Goal: Task Accomplishment & Management: Use online tool/utility

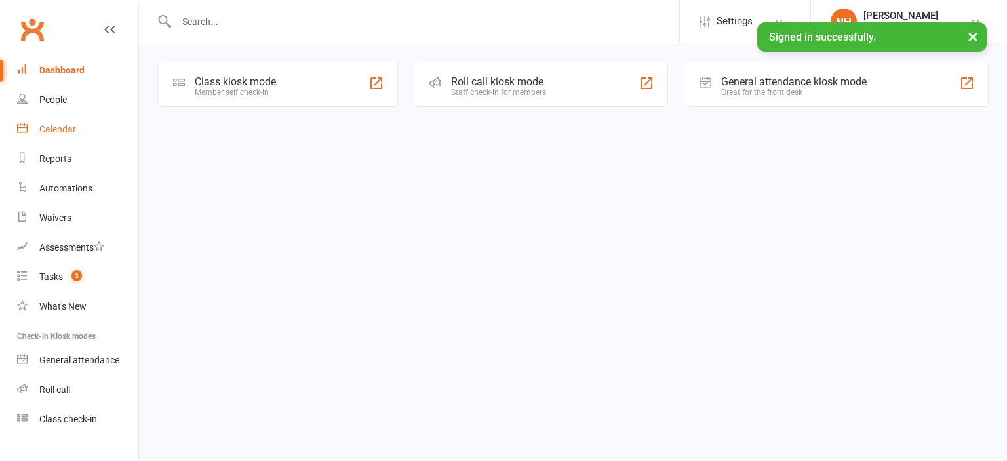
click at [76, 125] on link "Calendar" at bounding box center [77, 130] width 121 height 30
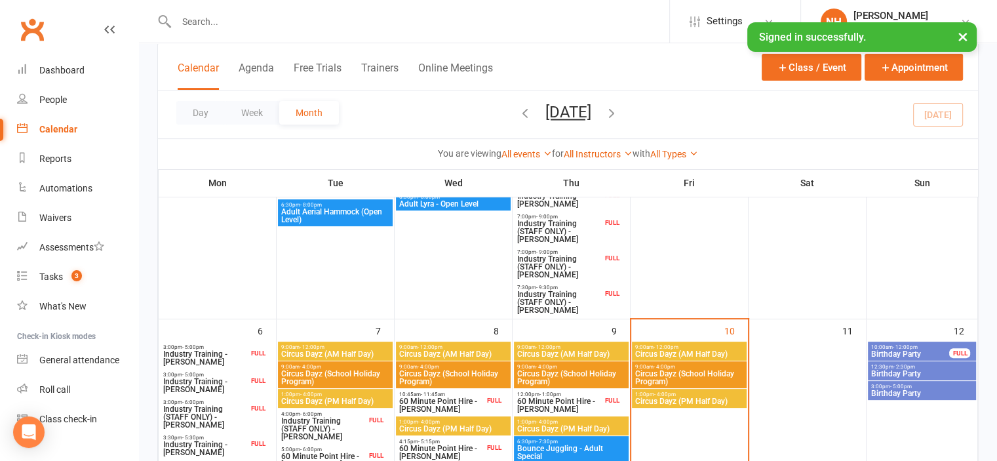
scroll to position [545, 0]
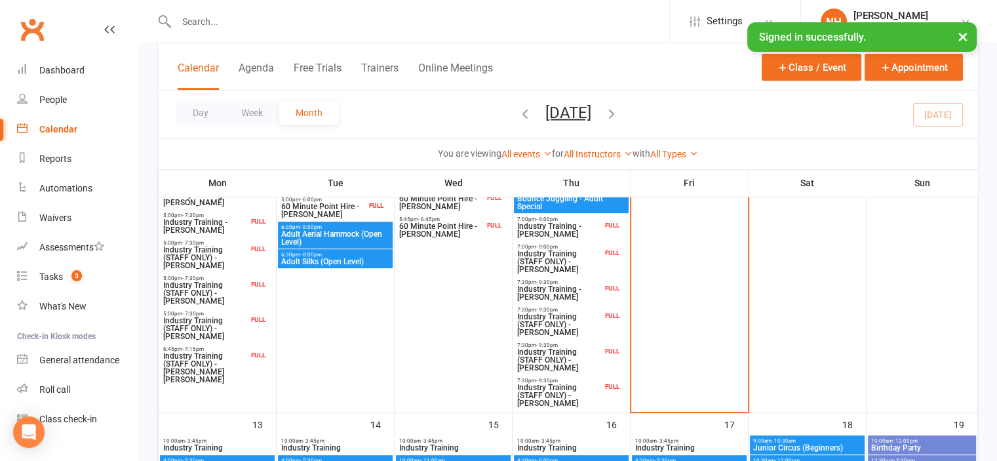
click at [576, 267] on span "Industry Training (STAFF ONLY) - Jessica Lee" at bounding box center [560, 262] width 86 height 24
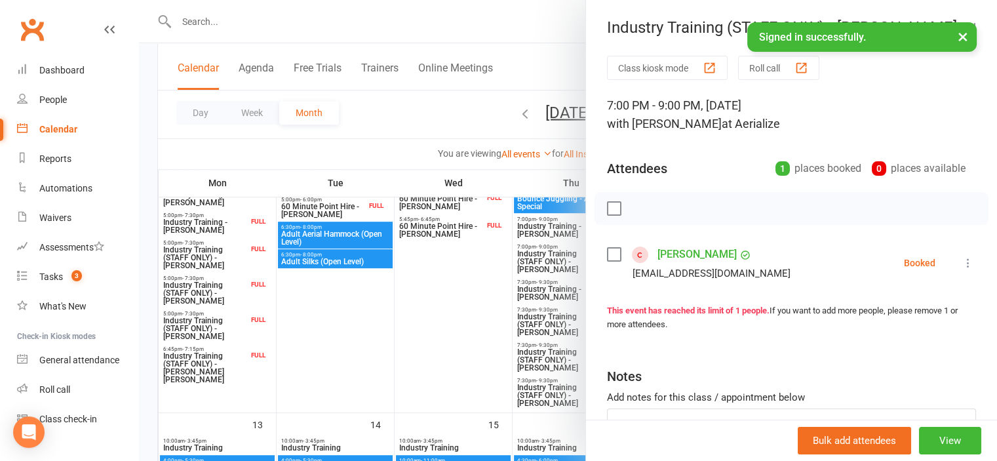
click at [963, 37] on button "×" at bounding box center [963, 36] width 24 height 28
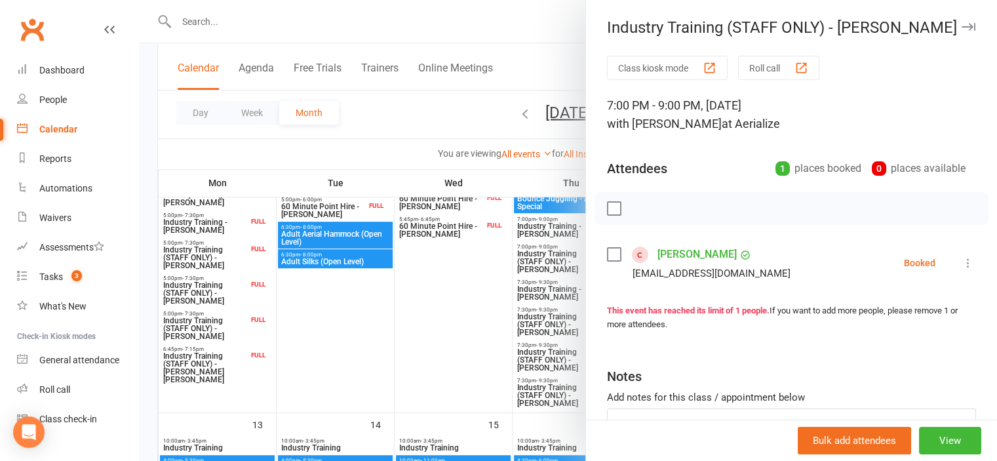
click at [782, 64] on button "Roll call" at bounding box center [778, 68] width 81 height 24
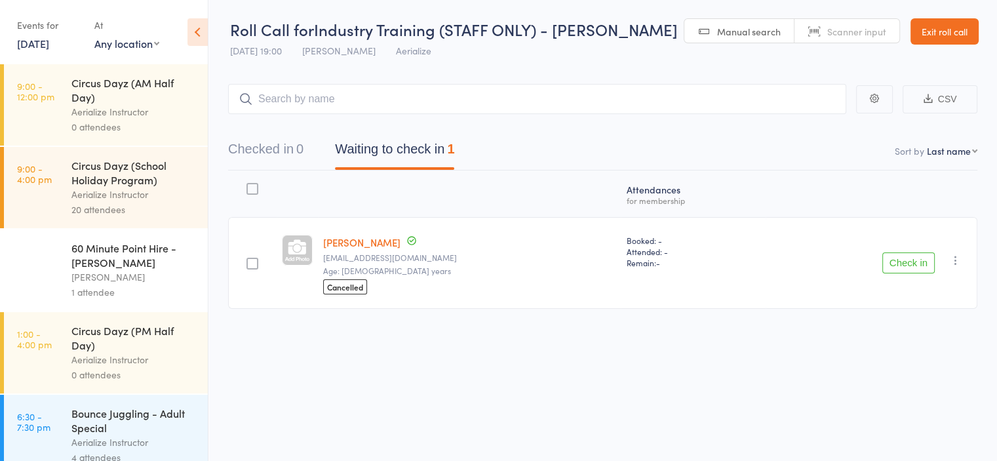
click at [906, 264] on button "Check in" at bounding box center [909, 262] width 52 height 21
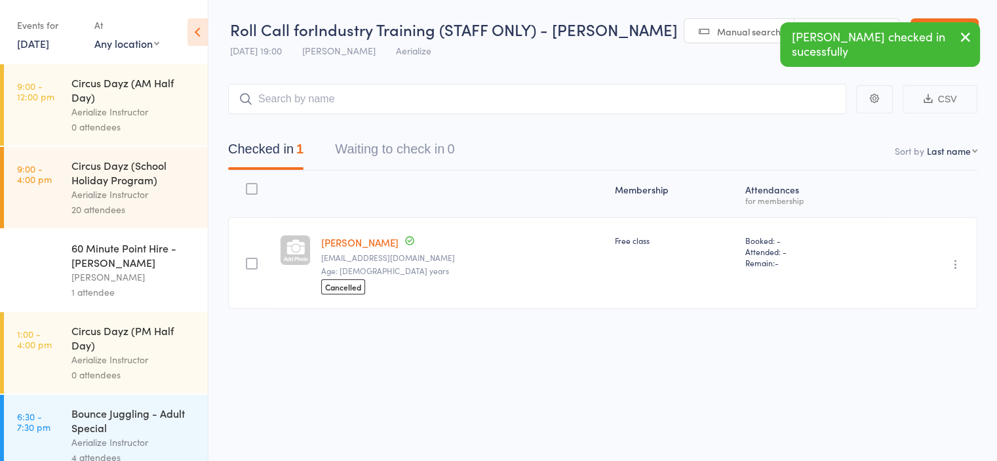
click at [963, 39] on icon "button" at bounding box center [966, 37] width 16 height 16
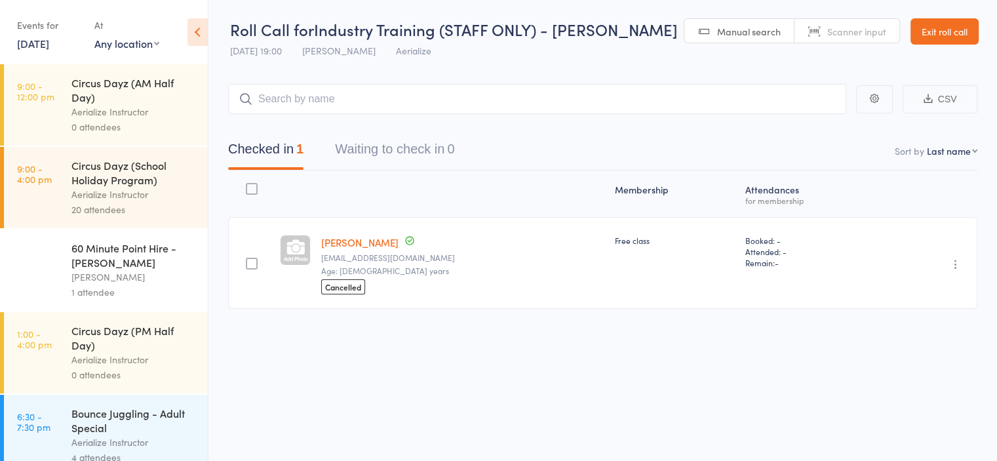
click at [957, 31] on link "Exit roll call" at bounding box center [945, 31] width 68 height 26
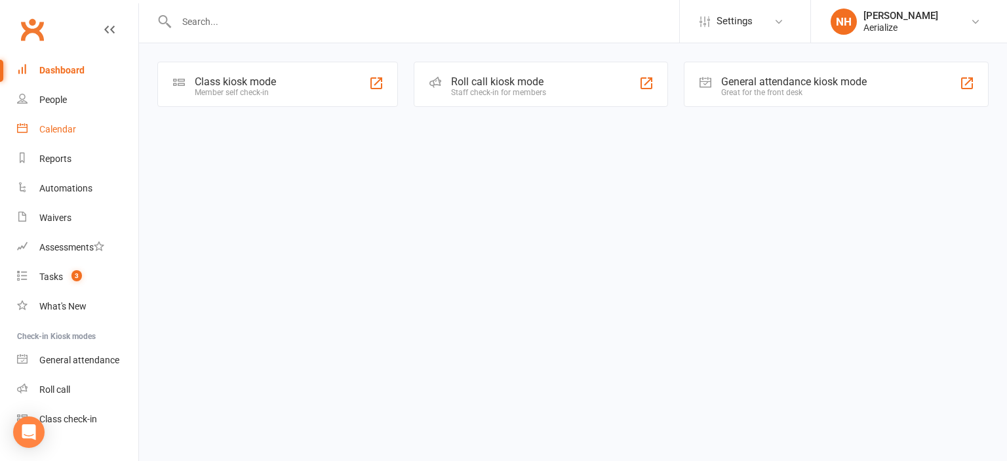
click at [85, 125] on link "Calendar" at bounding box center [77, 130] width 121 height 30
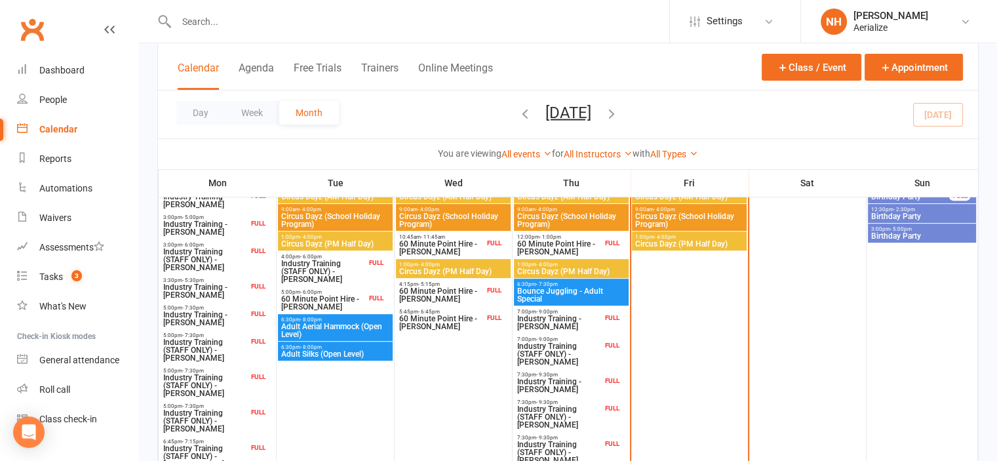
scroll to position [453, 0]
click at [571, 329] on span "Industry Training - [PERSON_NAME]" at bounding box center [560, 322] width 86 height 16
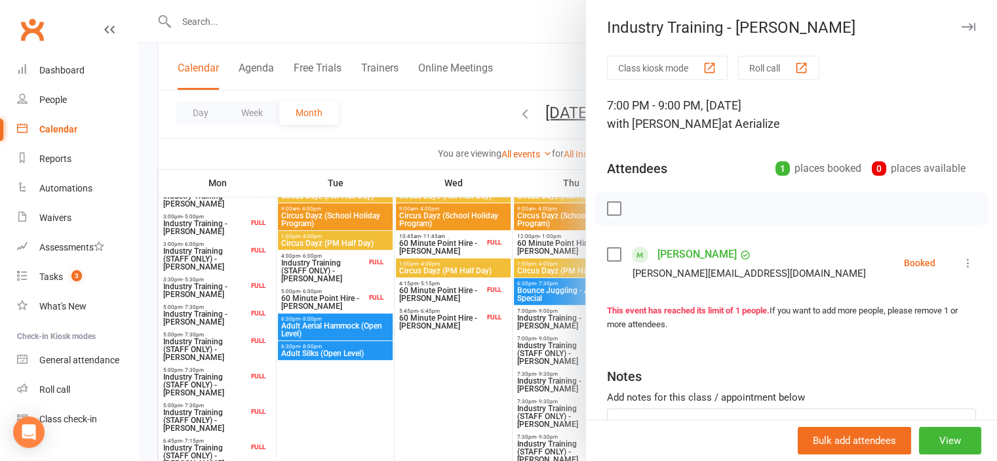
click at [764, 75] on button "Roll call" at bounding box center [778, 68] width 81 height 24
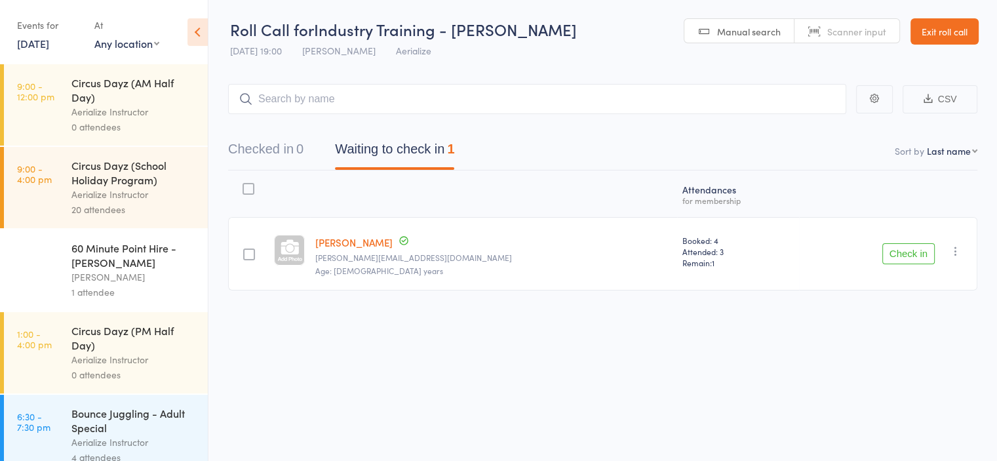
click at [910, 250] on button "Check in" at bounding box center [909, 253] width 52 height 21
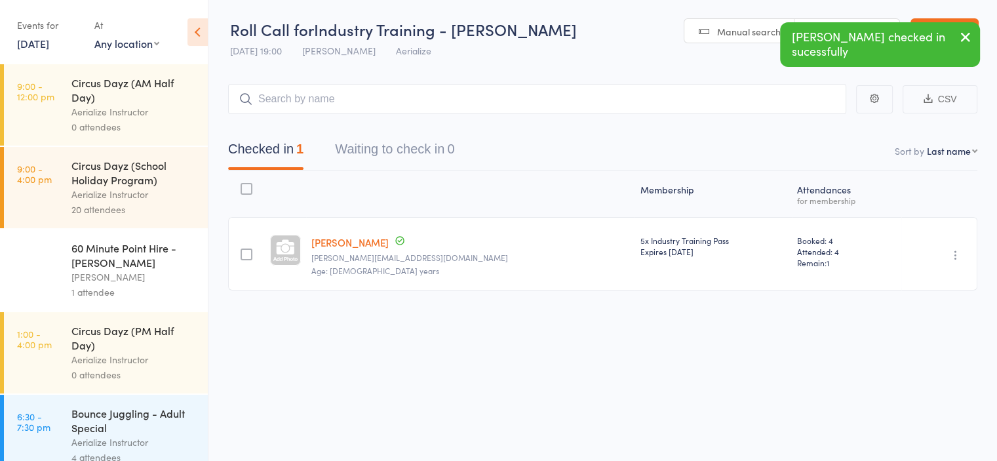
click at [970, 34] on icon "button" at bounding box center [966, 37] width 16 height 16
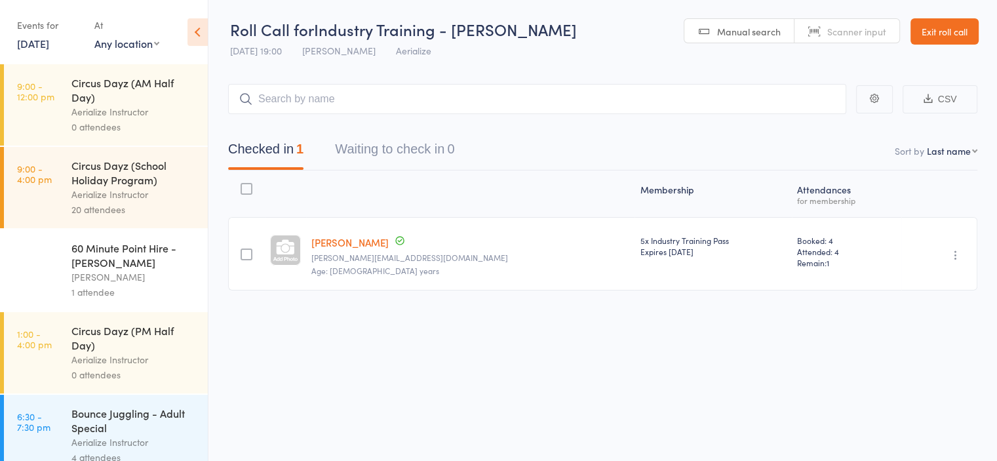
click at [958, 27] on link "Exit roll call" at bounding box center [945, 31] width 68 height 26
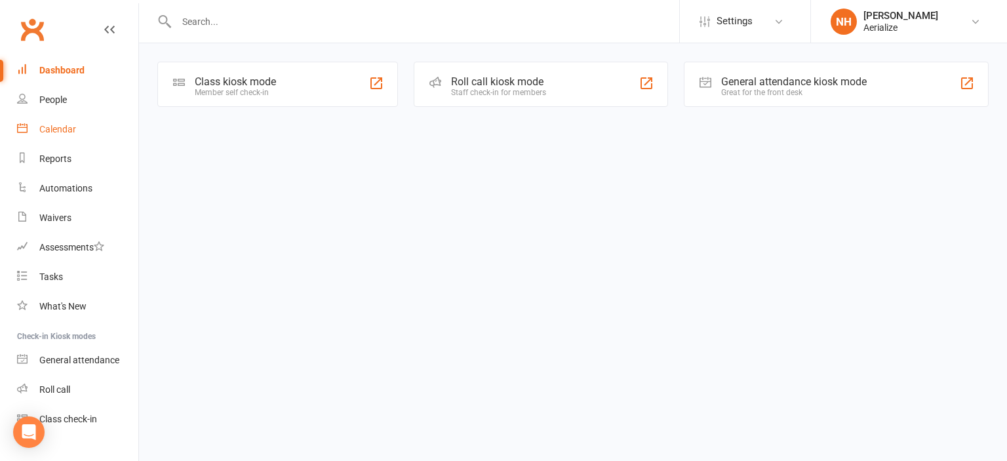
click at [89, 132] on link "Calendar" at bounding box center [77, 130] width 121 height 30
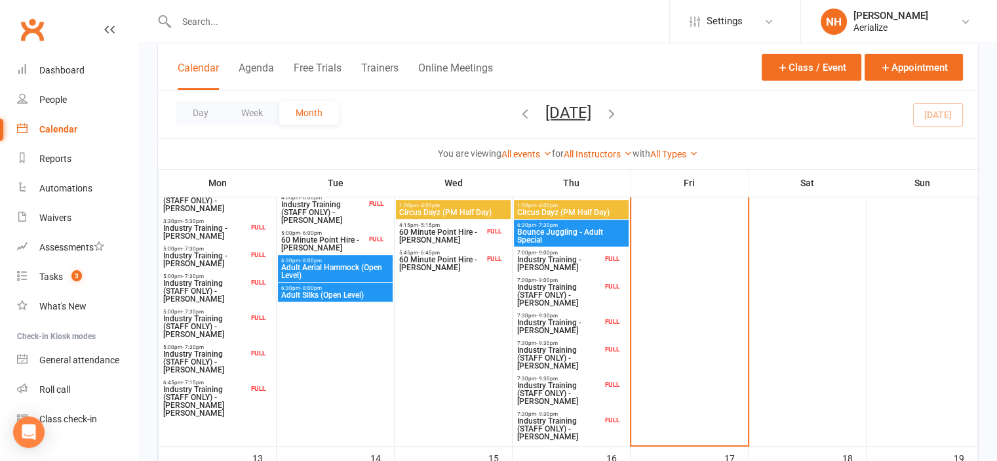
scroll to position [511, 0]
click at [560, 334] on div "7:30pm - 9:30pm Industry Training - Bianca Laycock FULL" at bounding box center [571, 323] width 115 height 27
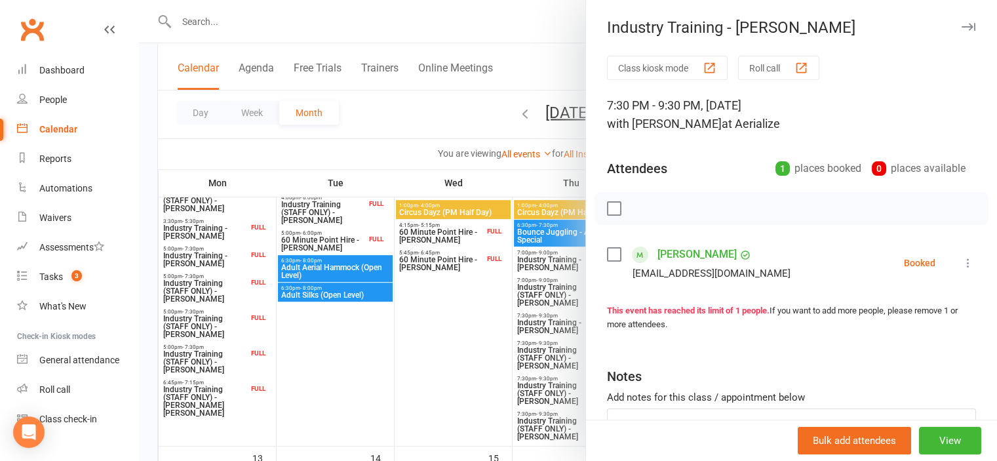
click at [771, 78] on button "Roll call" at bounding box center [778, 68] width 81 height 24
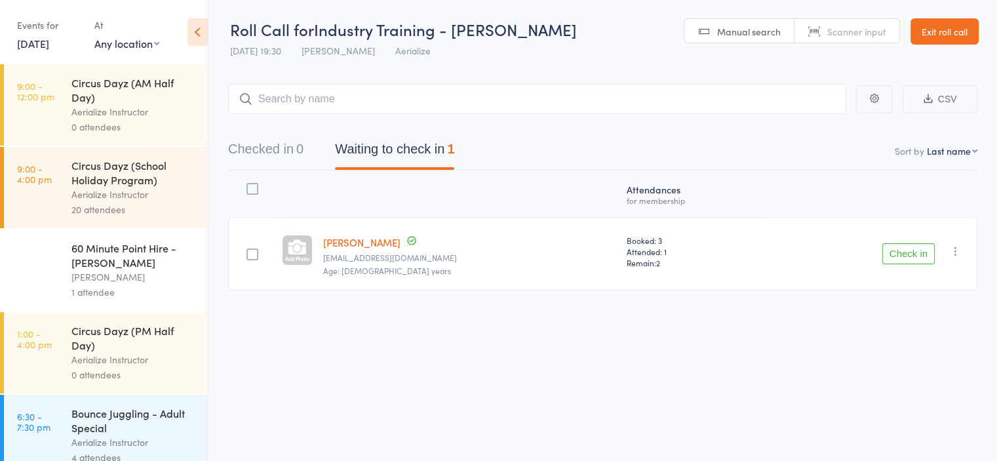
click at [904, 256] on button "Check in" at bounding box center [909, 253] width 52 height 21
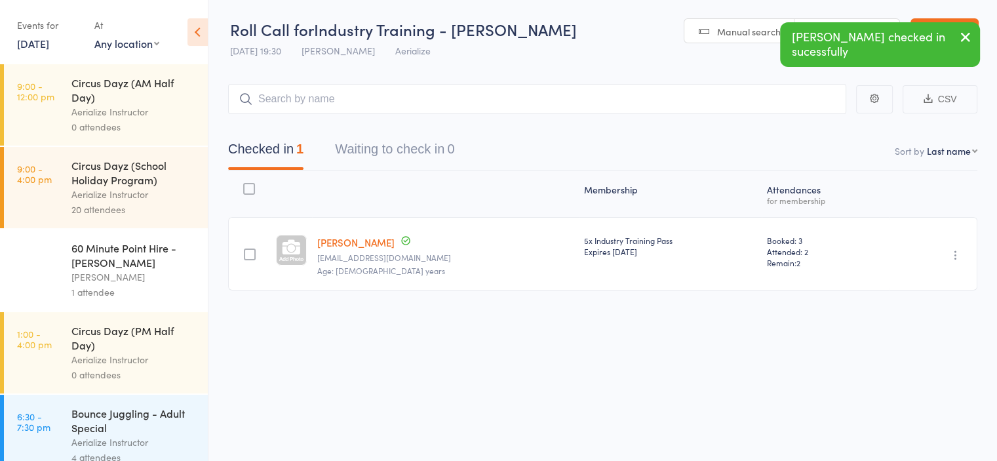
click at [968, 36] on icon "button" at bounding box center [966, 37] width 16 height 16
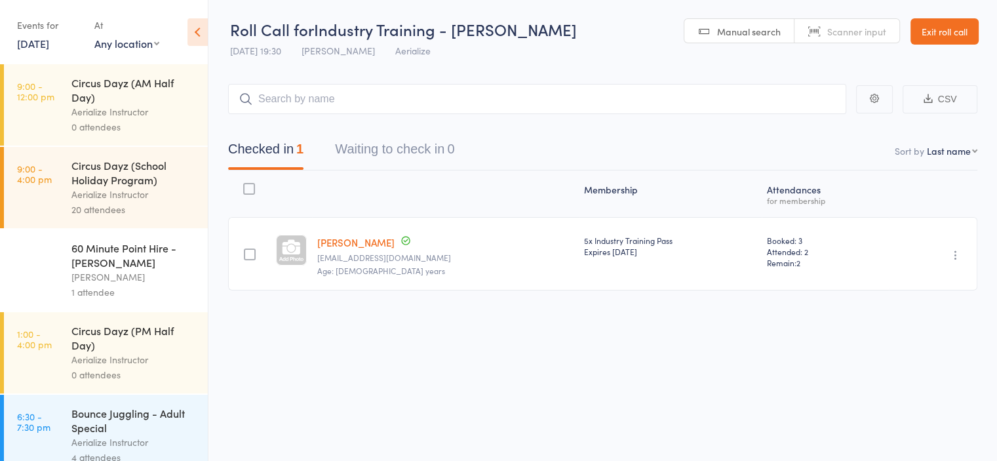
click at [951, 31] on link "Exit roll call" at bounding box center [945, 31] width 68 height 26
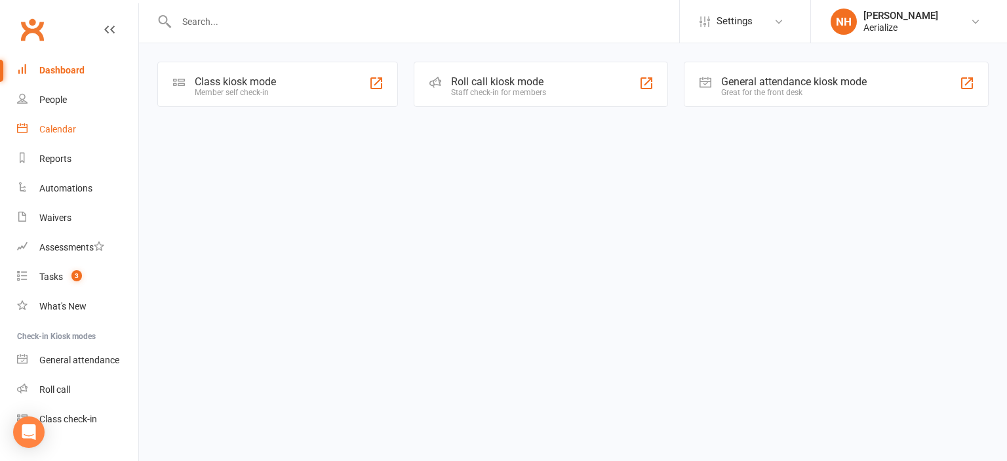
click at [80, 131] on link "Calendar" at bounding box center [77, 130] width 121 height 30
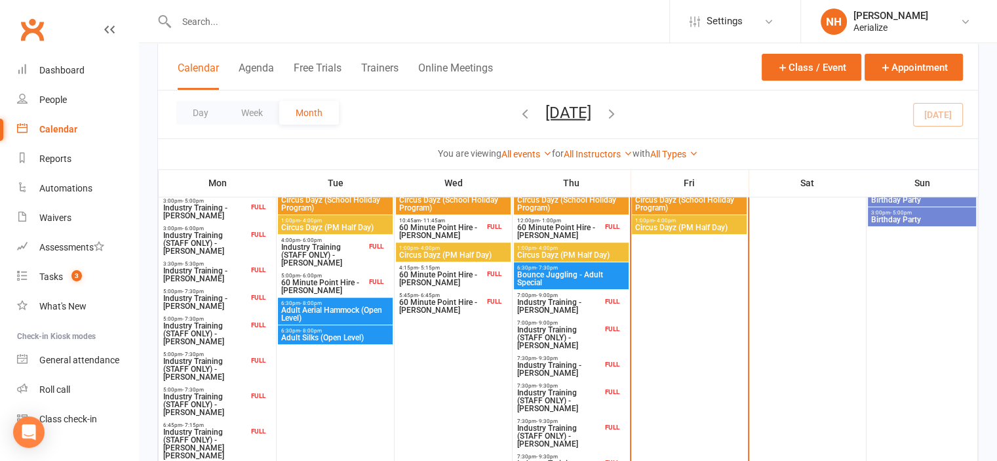
scroll to position [523, 0]
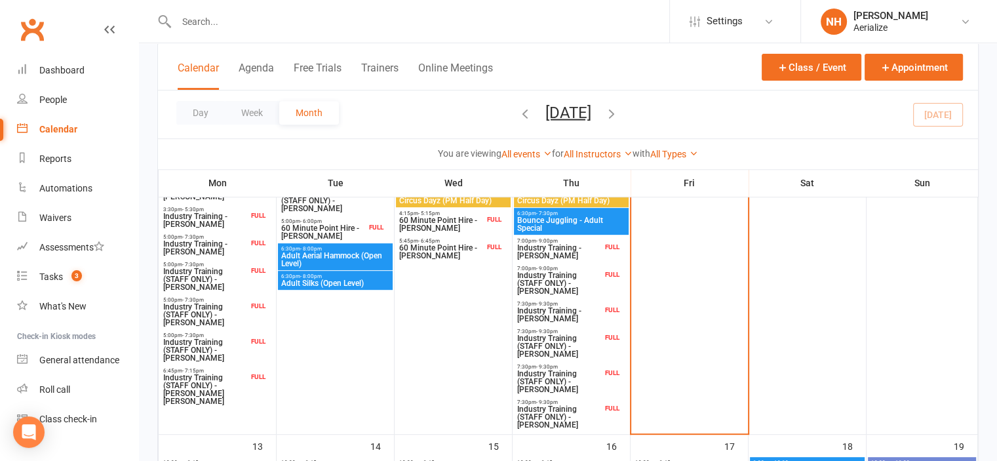
click at [574, 349] on span "Industry Training (STAFF ONLY) - [PERSON_NAME]" at bounding box center [560, 346] width 86 height 24
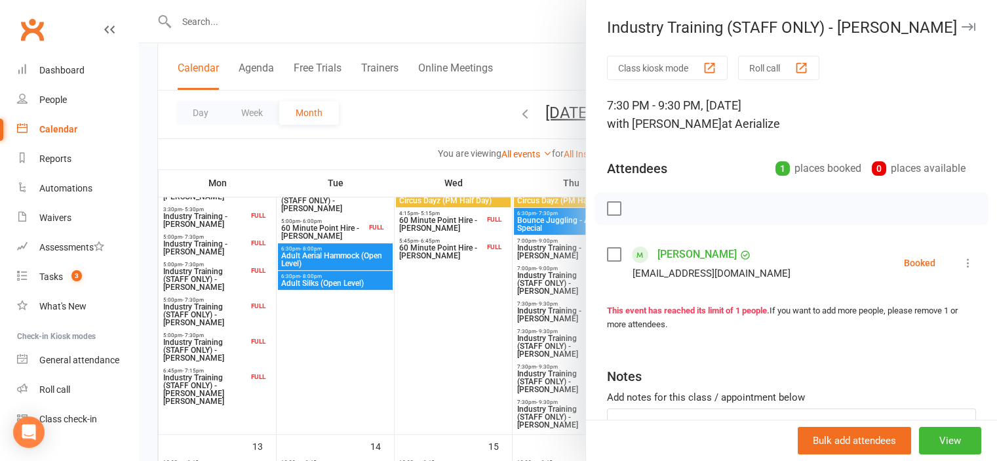
click at [774, 75] on button "Roll call" at bounding box center [778, 68] width 81 height 24
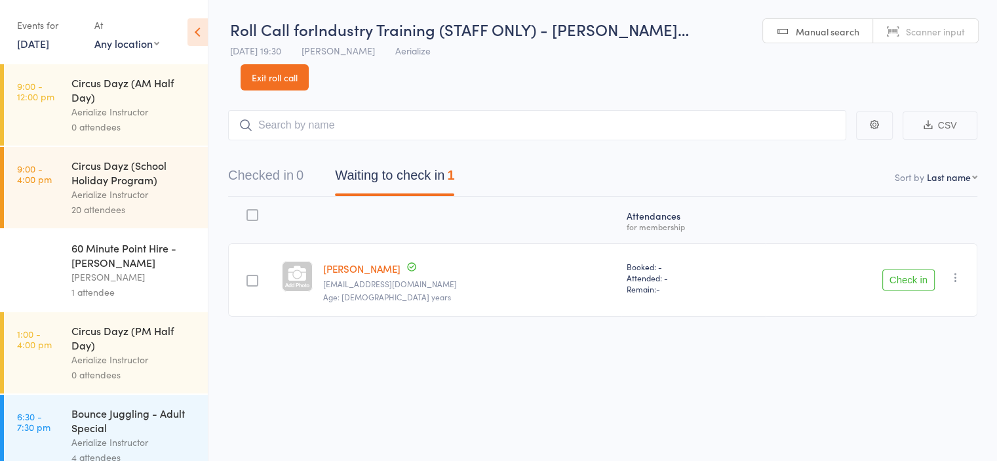
click at [919, 269] on button "Check in" at bounding box center [909, 279] width 52 height 21
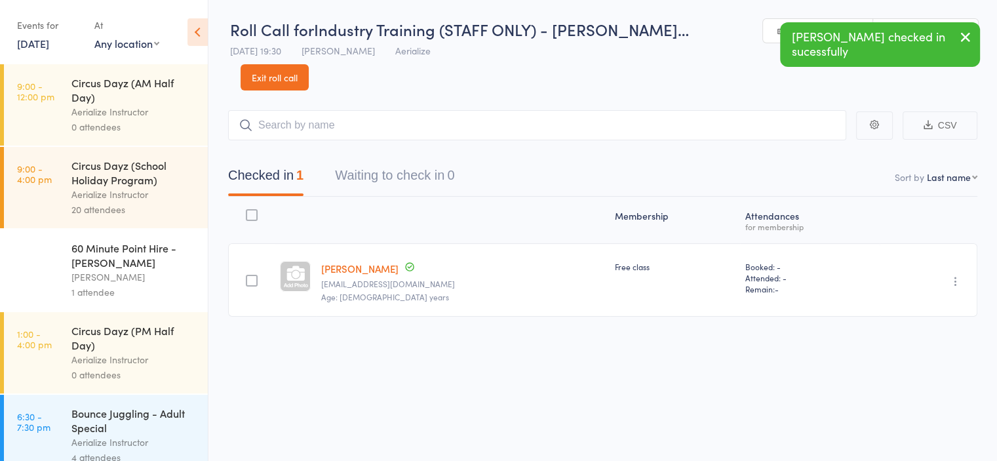
click at [963, 44] on icon "button" at bounding box center [966, 37] width 16 height 16
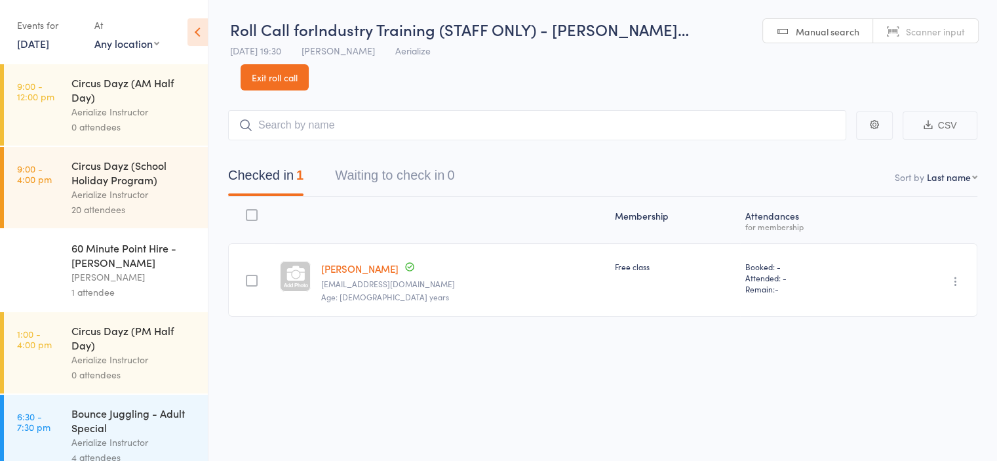
click at [309, 64] on link "Exit roll call" at bounding box center [275, 77] width 68 height 26
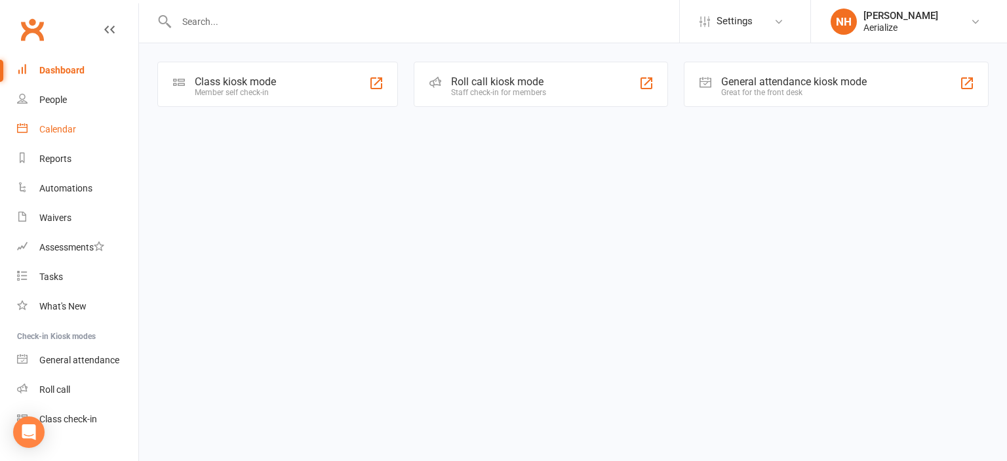
click at [72, 128] on div "Calendar" at bounding box center [57, 129] width 37 height 10
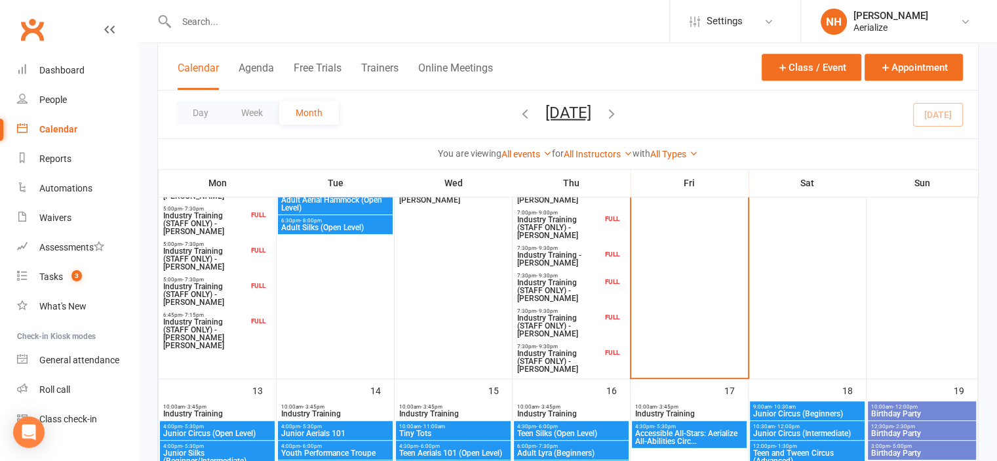
scroll to position [581, 0]
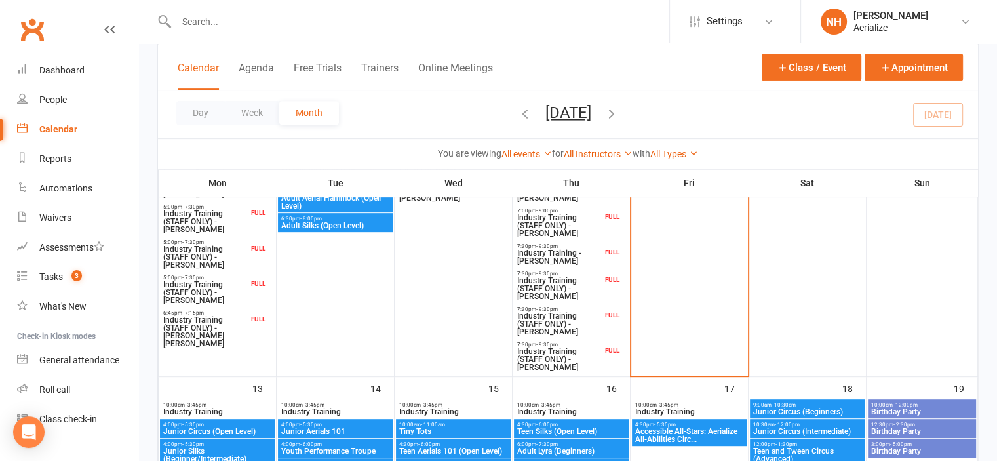
click at [585, 315] on span "Industry Training (STAFF ONLY) - Matt Sanderson" at bounding box center [560, 324] width 86 height 24
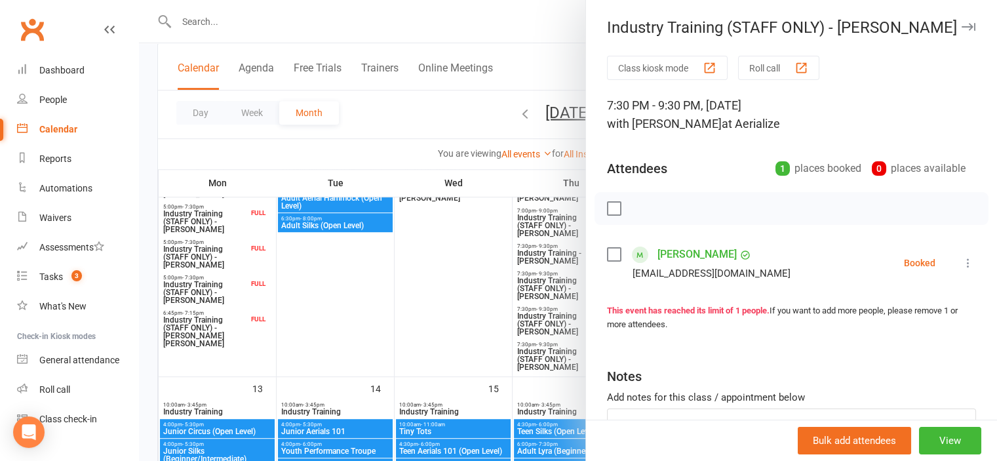
click at [794, 75] on button "Roll call" at bounding box center [778, 68] width 81 height 24
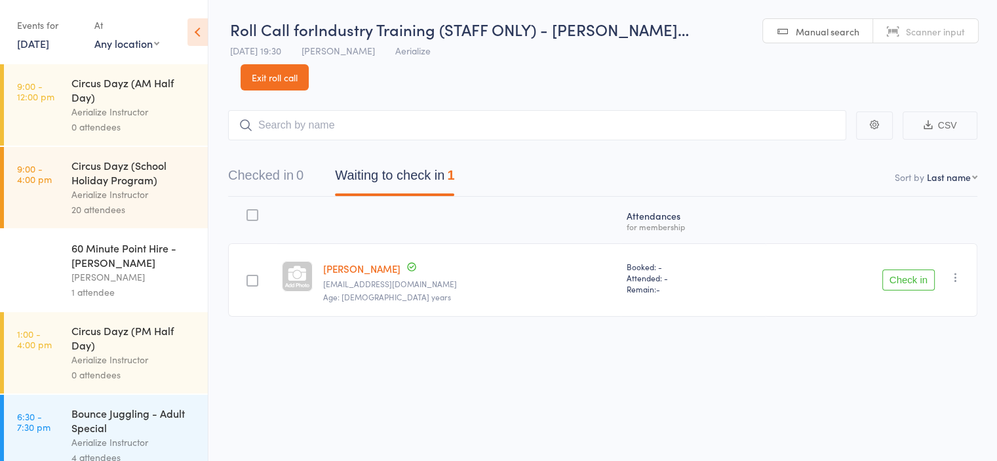
click at [915, 269] on button "Check in" at bounding box center [909, 279] width 52 height 21
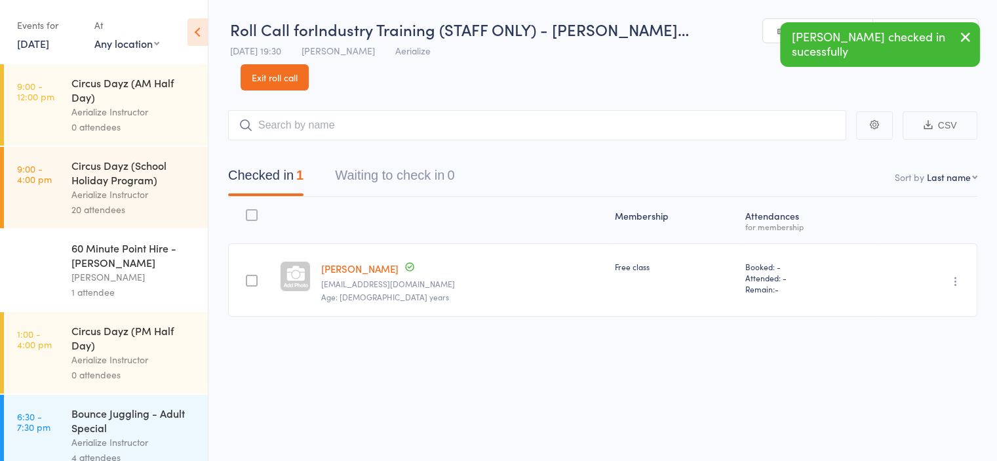
click at [970, 37] on icon "button" at bounding box center [966, 37] width 16 height 16
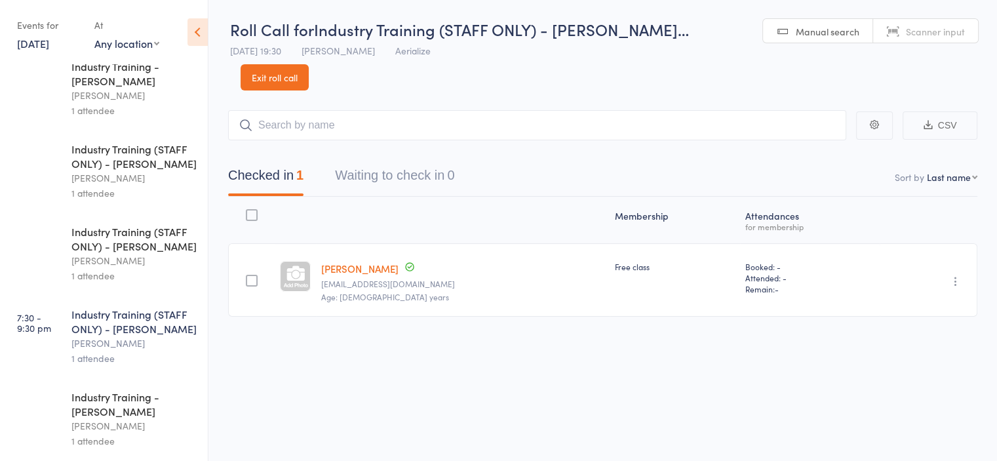
click at [152, 178] on div "[PERSON_NAME]" at bounding box center [133, 177] width 125 height 15
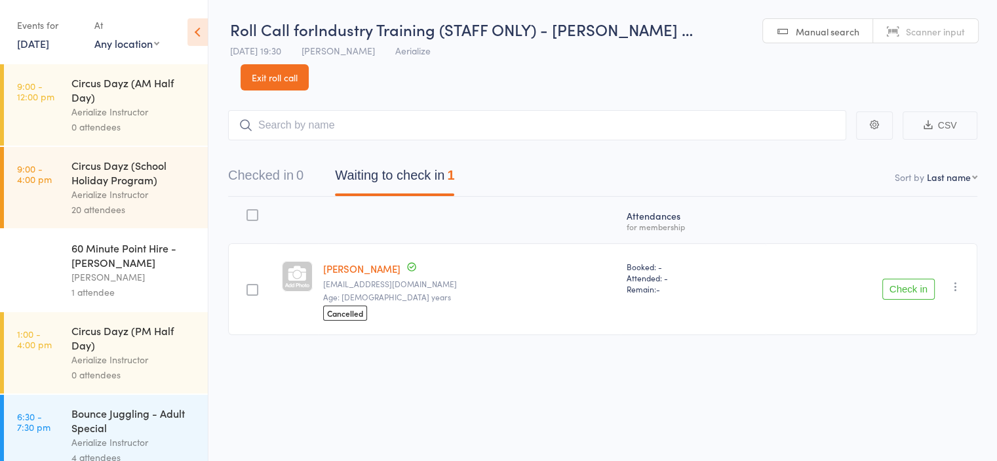
click at [909, 279] on button "Check in" at bounding box center [909, 289] width 52 height 21
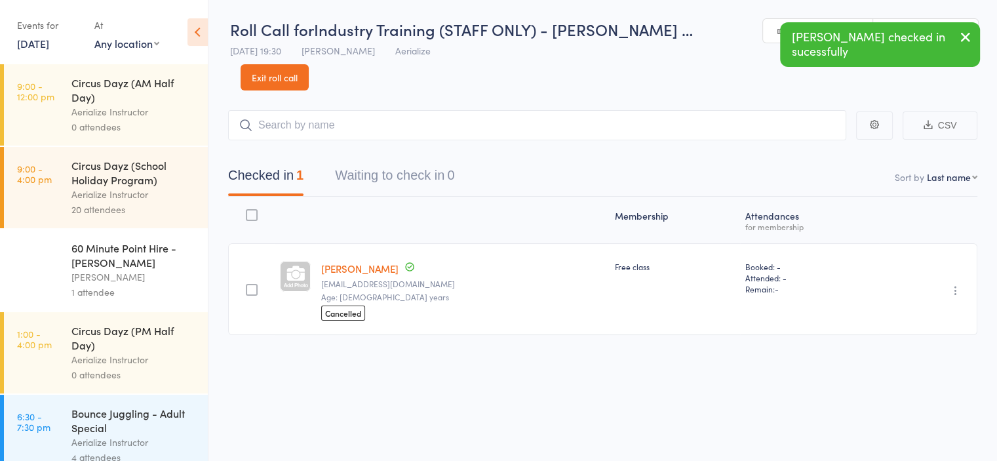
click at [966, 36] on icon "button" at bounding box center [966, 37] width 16 height 16
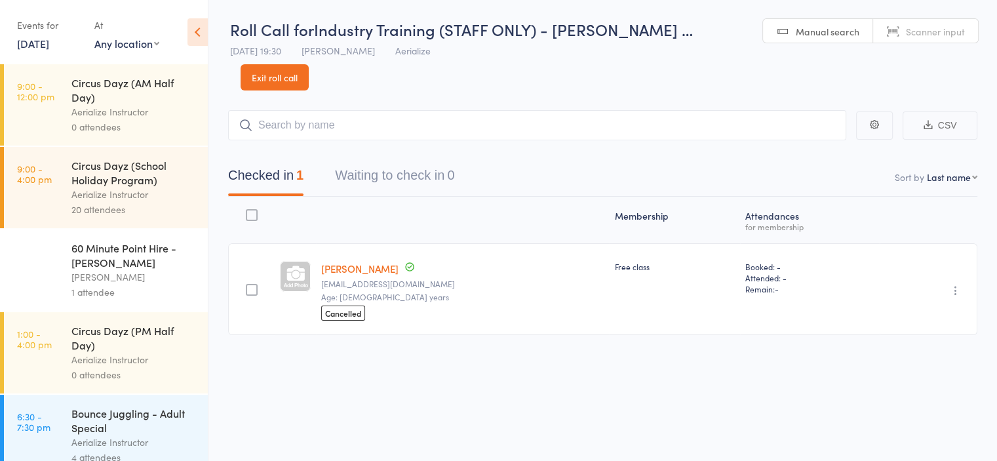
click at [309, 64] on link "Exit roll call" at bounding box center [275, 77] width 68 height 26
